Goal: Task Accomplishment & Management: Use online tool/utility

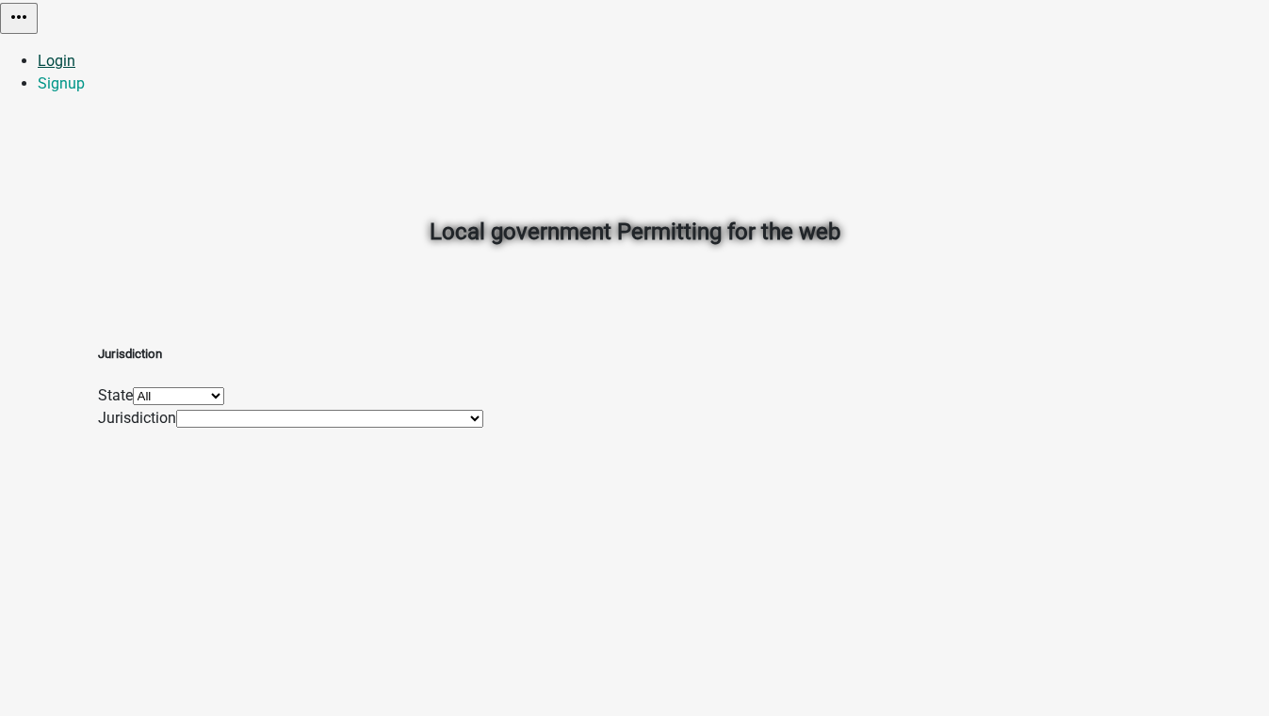
click at [75, 52] on link "Login" at bounding box center [57, 61] width 38 height 18
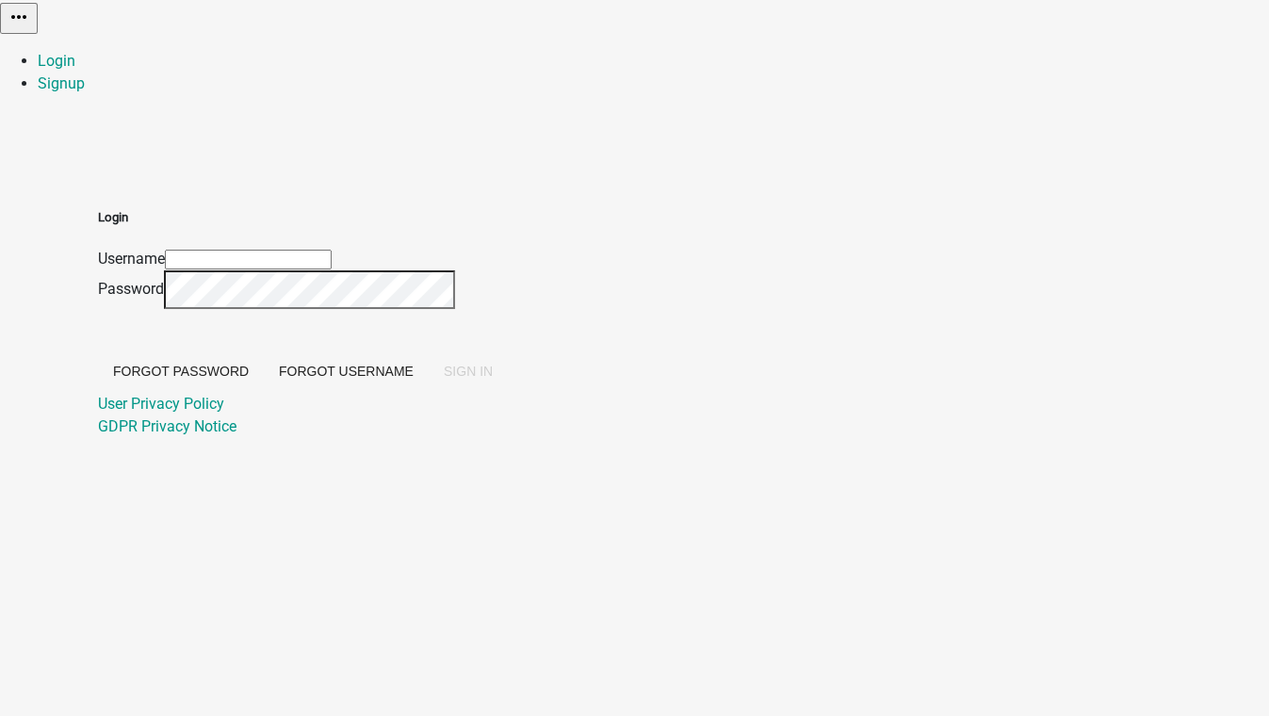
type input "[EMAIL_ADDRESS][DOMAIN_NAME]"
click at [493, 379] on span "SIGN IN" at bounding box center [468, 371] width 49 height 15
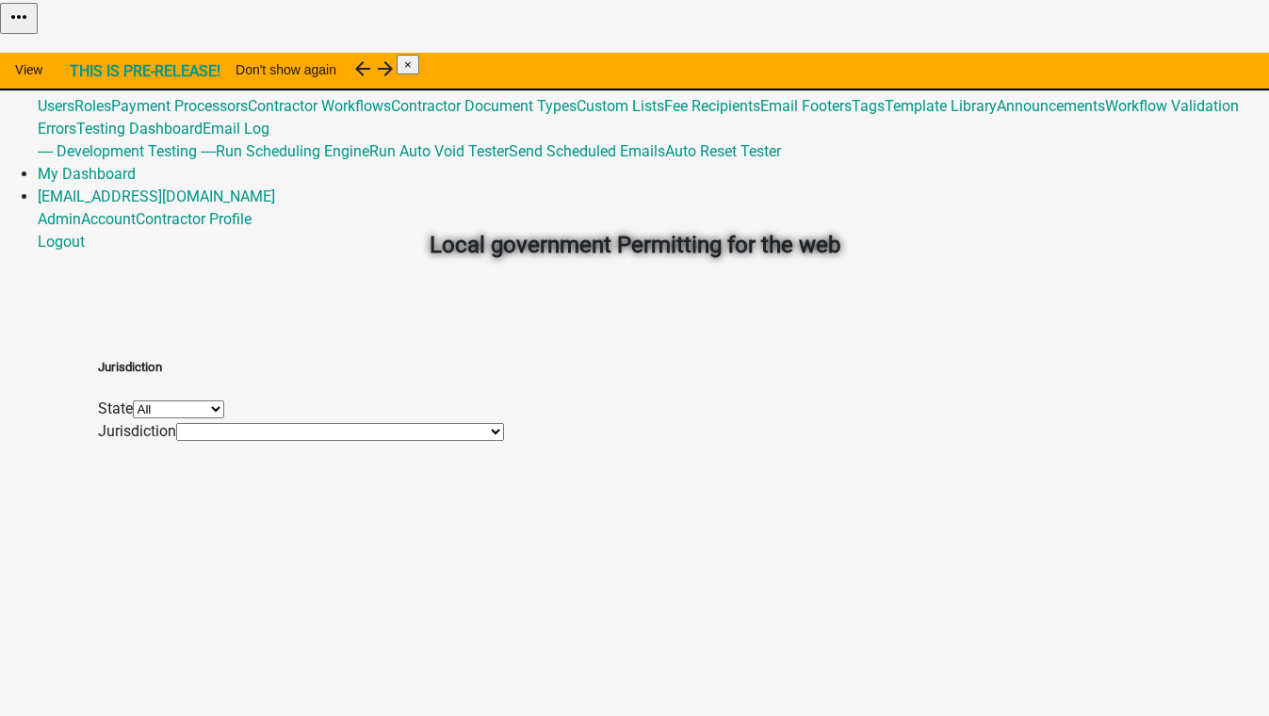
click at [81, 52] on link "Admin" at bounding box center [59, 61] width 43 height 18
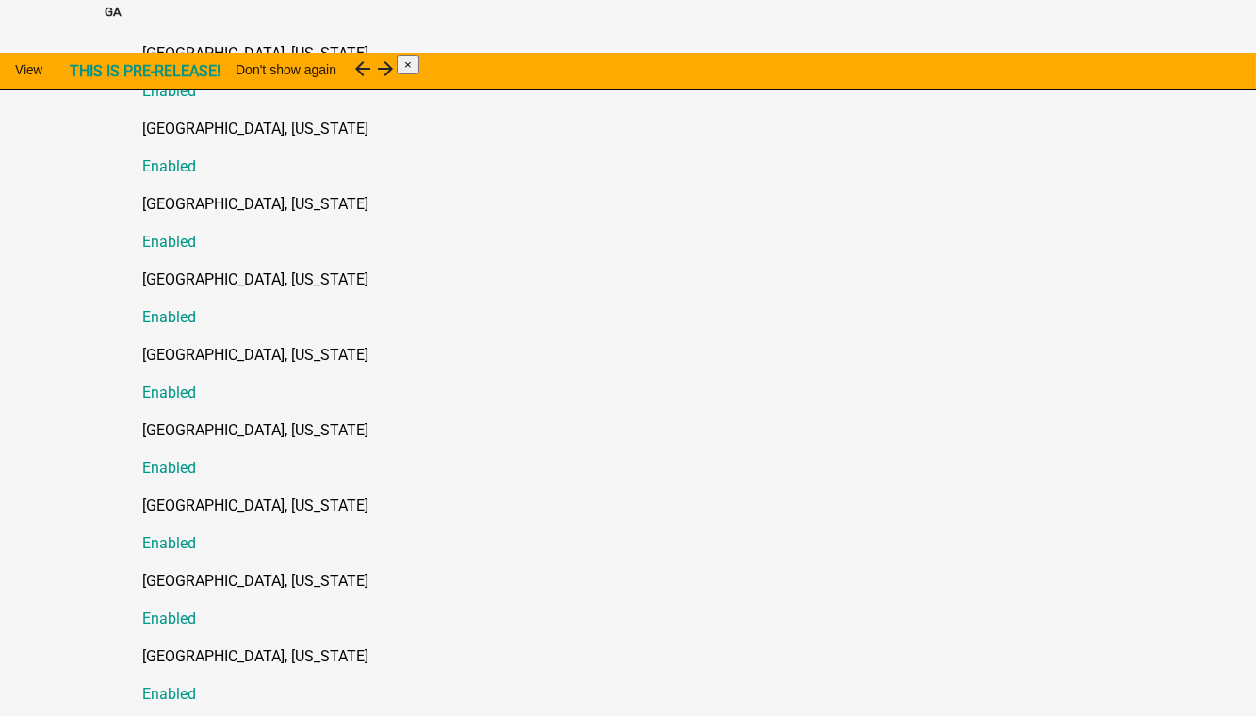
scroll to position [599, 0]
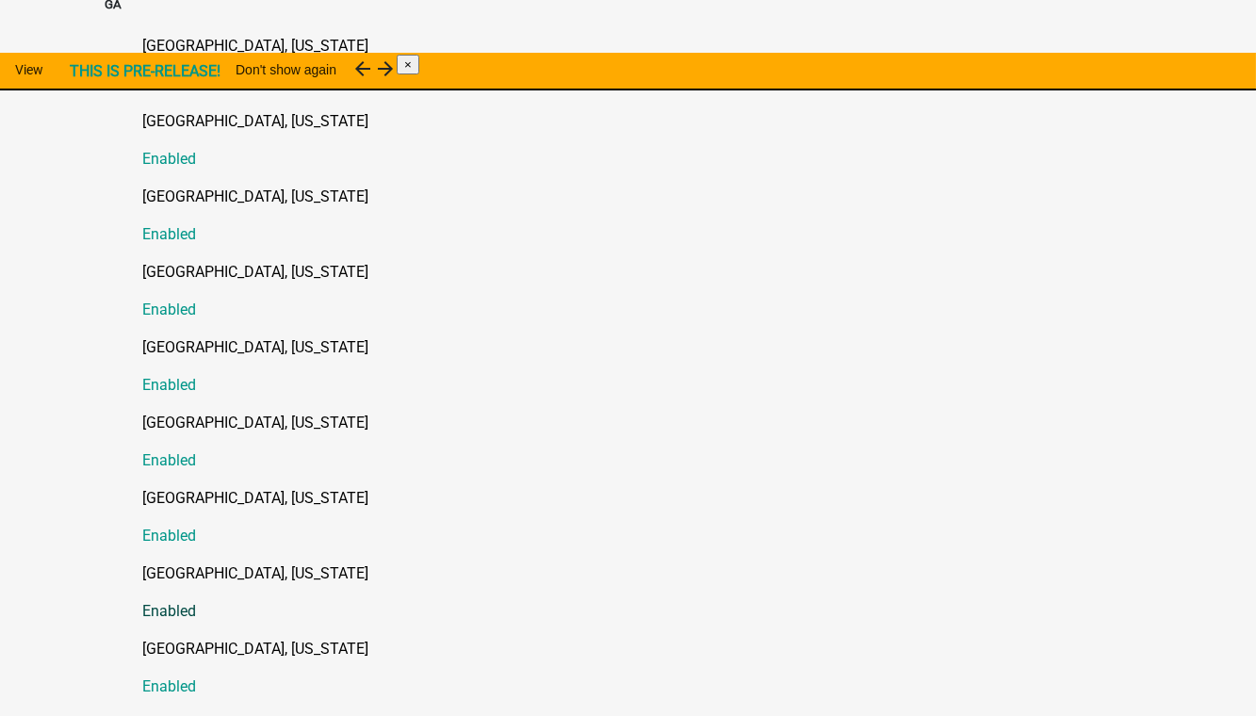
click at [224, 562] on p "[GEOGRAPHIC_DATA], [US_STATE]" at bounding box center [647, 573] width 1008 height 23
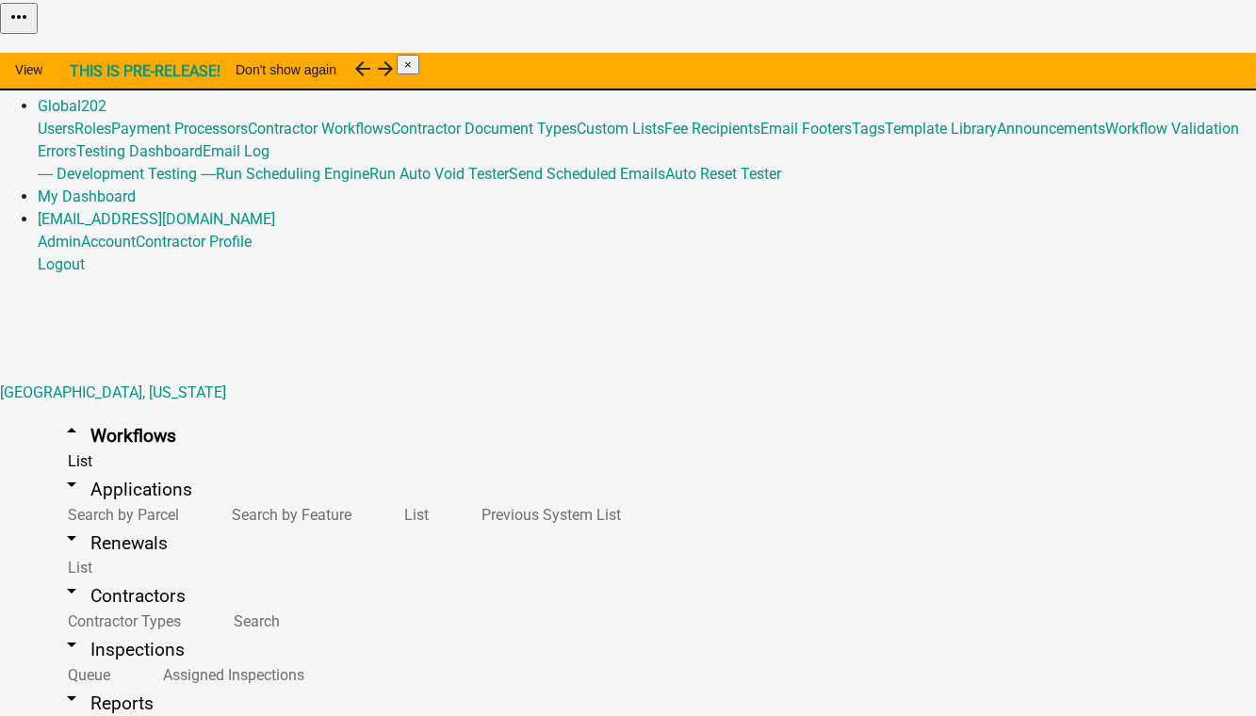
click at [1043, 57] on button "Copy" at bounding box center [1021, 48] width 44 height 20
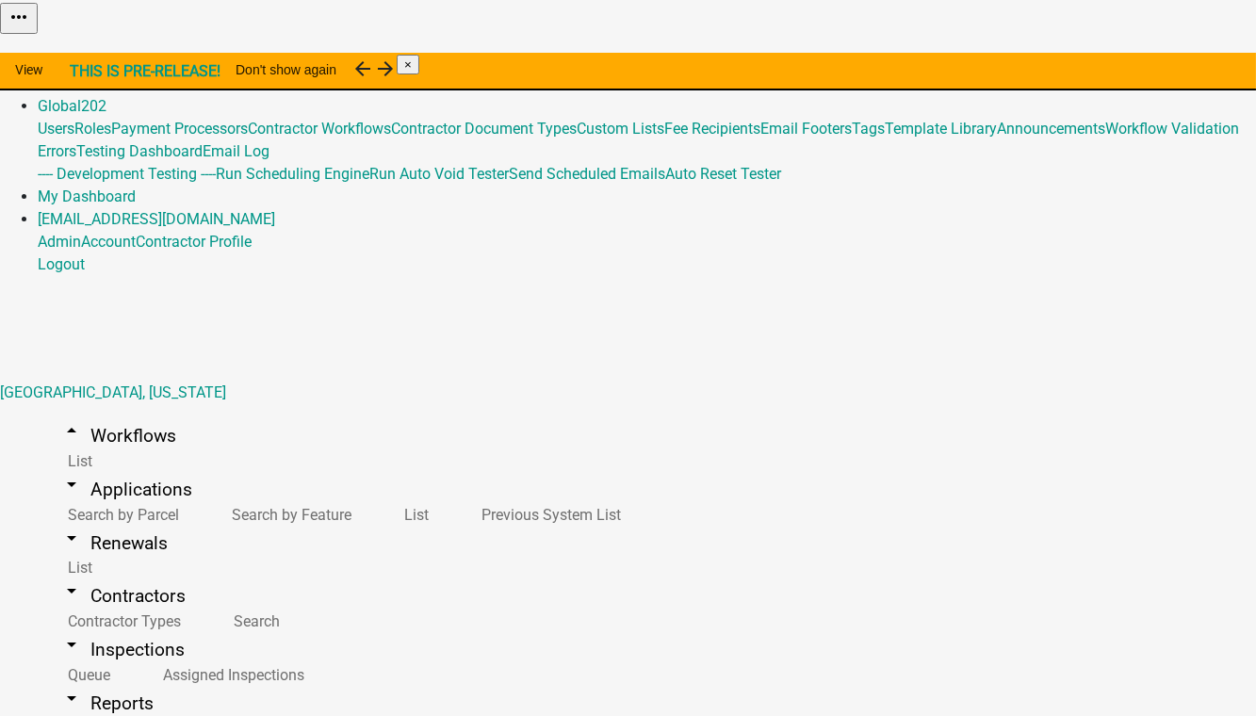
select select "0: null"
drag, startPoint x: 351, startPoint y: 446, endPoint x: 241, endPoint y: 446, distance: 110.2
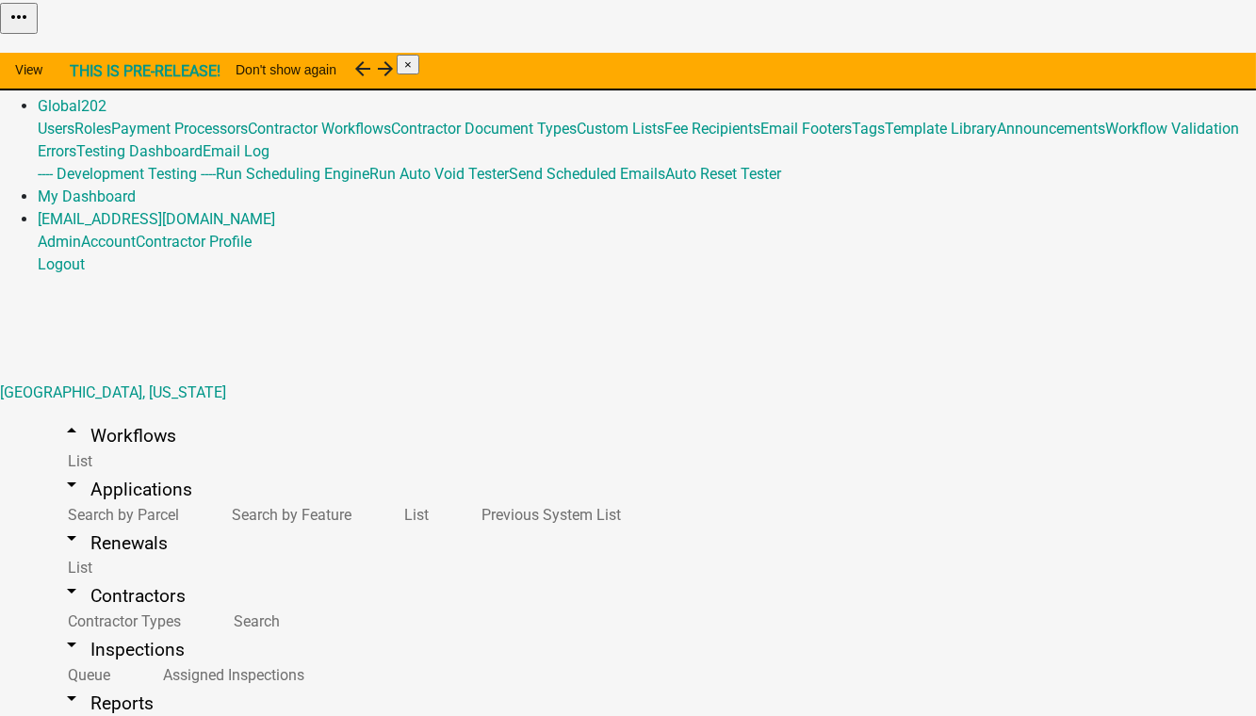
type input "Blasting Permit (Copy-PutnamCoGA)"
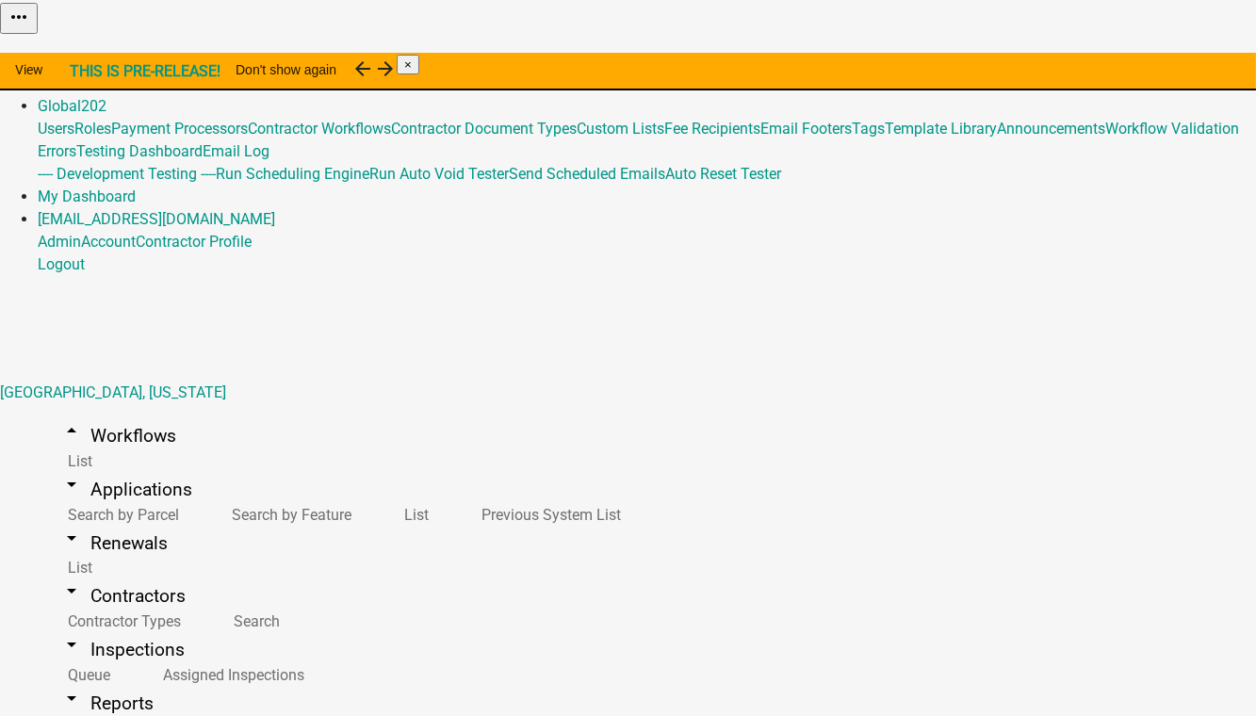
select select "4: 9527ac6f-18c2-491c-a802-3479827b1aca"
select select "1: 5b5348d1-155d-4f33-9d39-d95d5769bf3a"
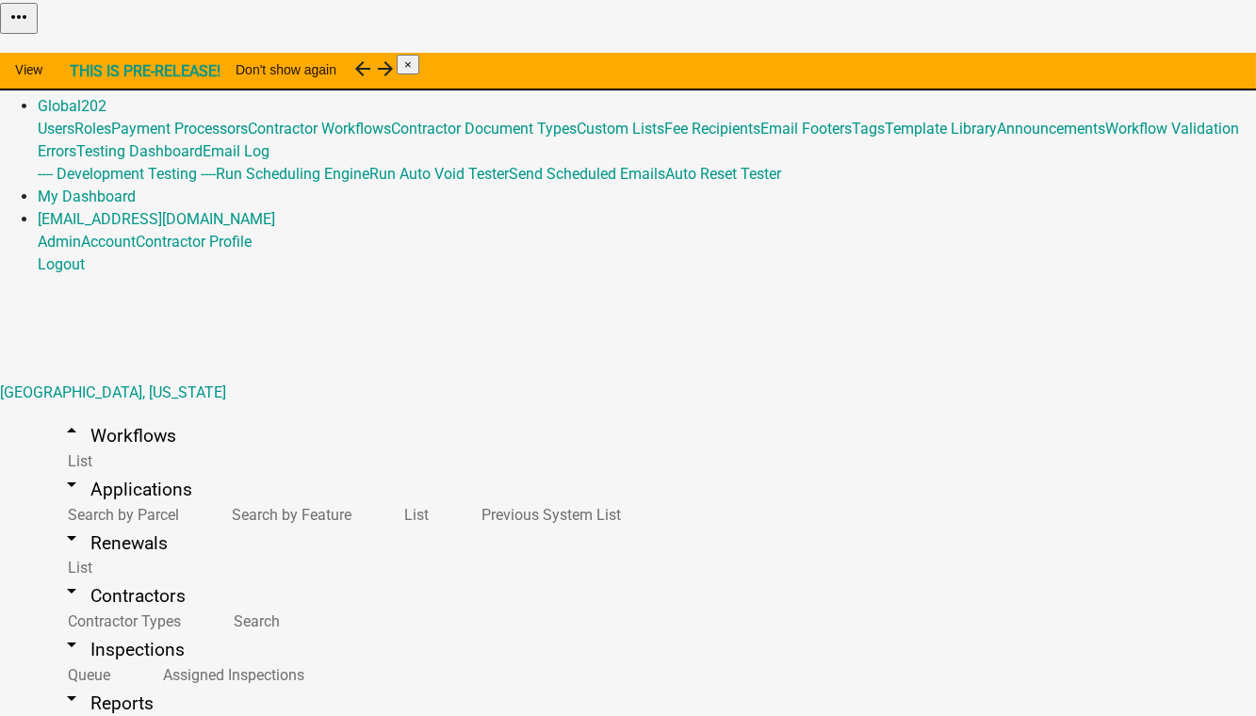
select select "1: 5b5348d1-155d-4f33-9d39-d95d5769bf3a"
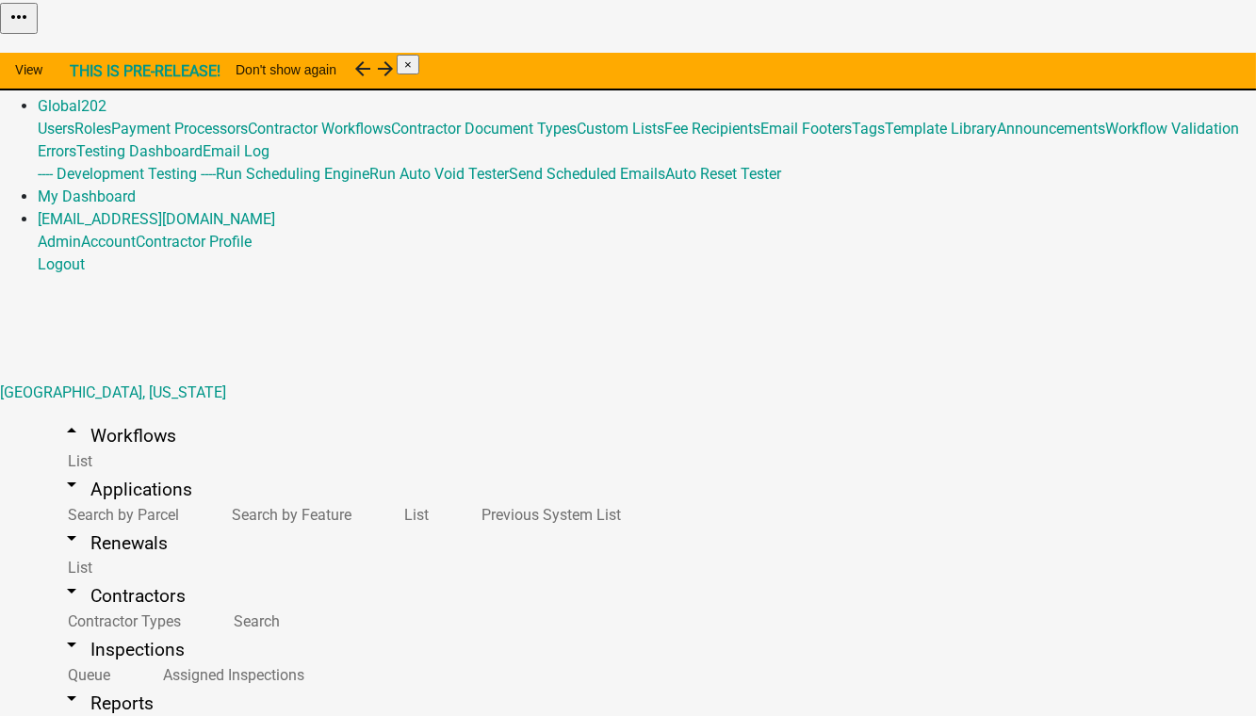
drag, startPoint x: 1123, startPoint y: 606, endPoint x: 1028, endPoint y: 560, distance: 105.8
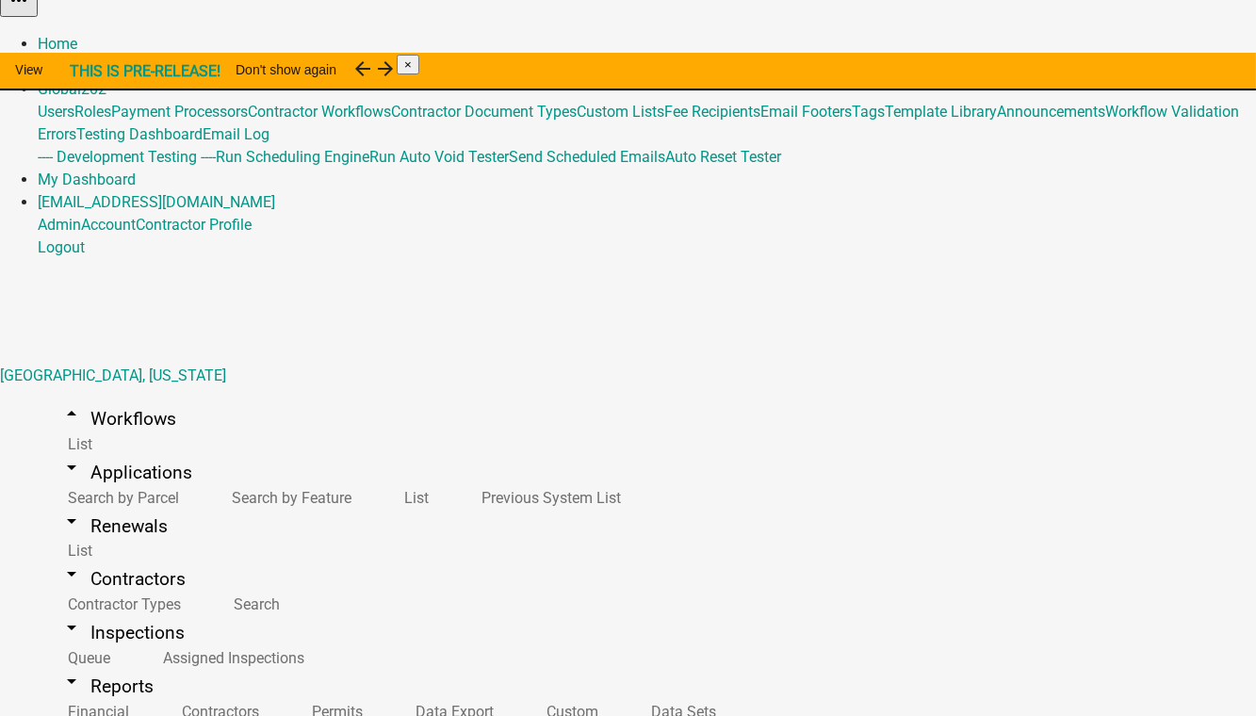
scroll to position [23, 0]
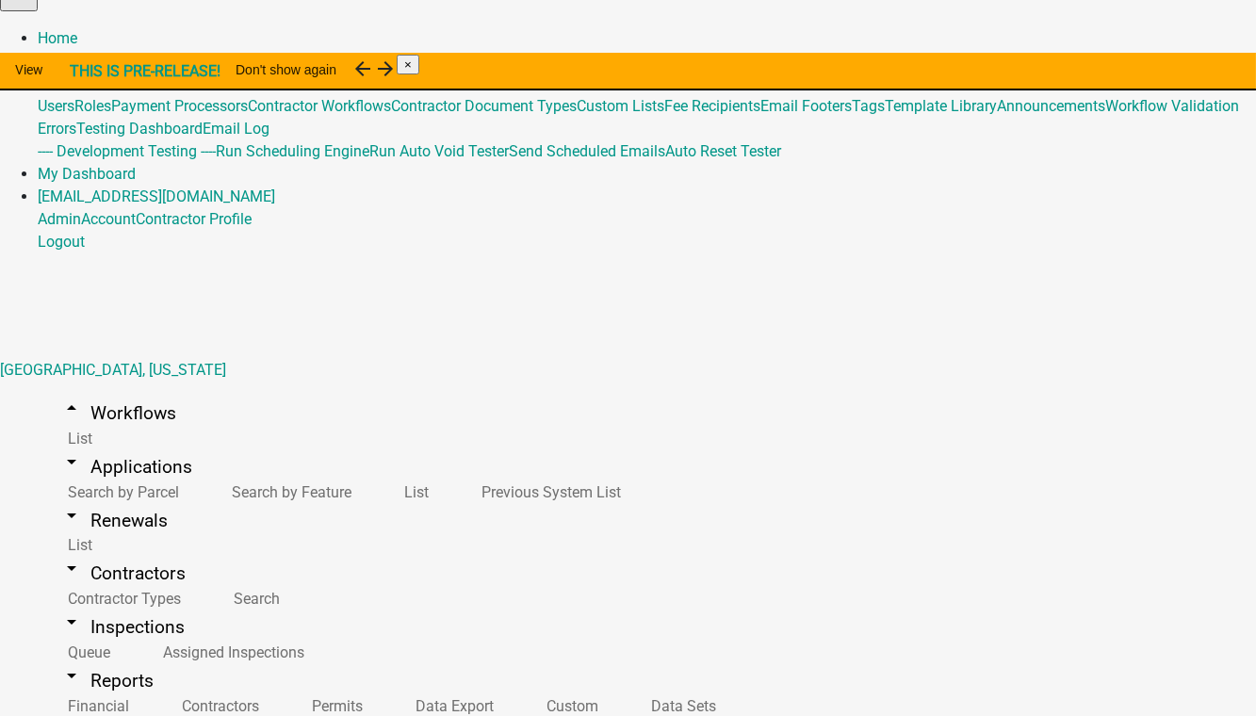
scroll to position [1537, 0]
